Goal: Task Accomplishment & Management: Manage account settings

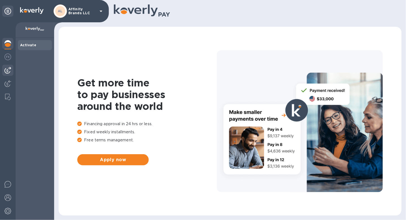
click at [12, 73] on div at bounding box center [7, 70] width 11 height 11
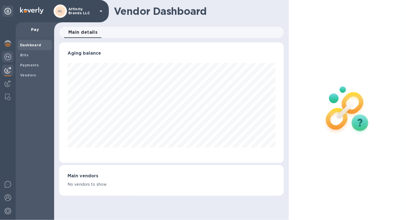
scroll to position [278863, 278761]
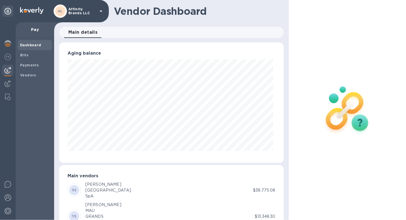
click at [9, 73] on img at bounding box center [7, 70] width 7 height 7
click at [25, 64] on b "Payments" at bounding box center [29, 65] width 19 height 4
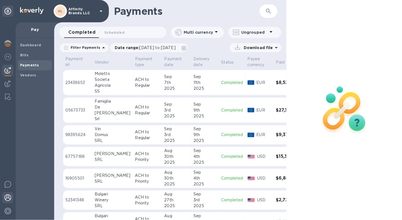
click at [6, 195] on img at bounding box center [7, 197] width 7 height 7
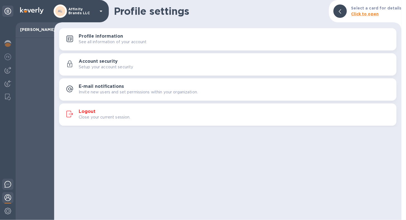
click at [6, 187] on img at bounding box center [7, 184] width 7 height 7
click at [206, 155] on div "Profile settings Select a card for details Click to open Profile information Se…" at bounding box center [227, 110] width 347 height 220
click at [193, 177] on div "Profile settings Select a card for details Click to open Profile information Se…" at bounding box center [227, 110] width 347 height 220
click at [318, 5] on h1 "Profile settings" at bounding box center [219, 11] width 211 height 12
click at [10, 185] on img at bounding box center [7, 184] width 7 height 7
